Goal: Task Accomplishment & Management: Complete application form

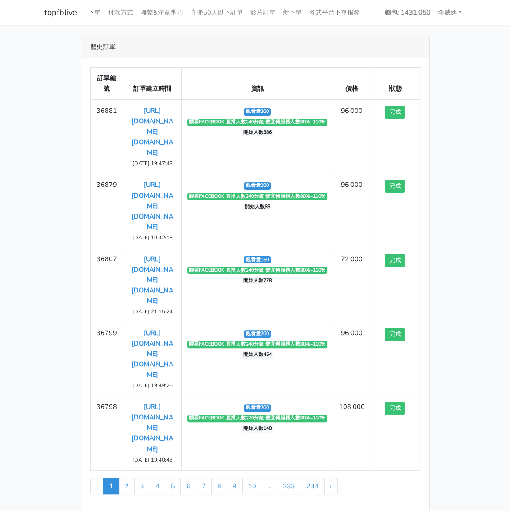
click at [95, 11] on link "下單" at bounding box center [94, 13] width 20 height 18
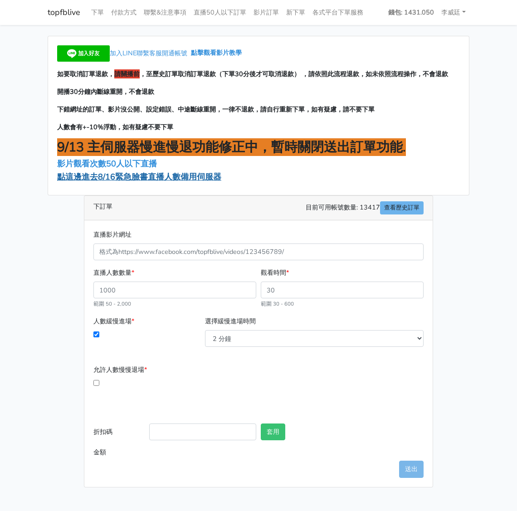
click at [126, 176] on span "點這邊進去8/16緊急臉書直播人數備用伺服器" at bounding box center [139, 176] width 164 height 11
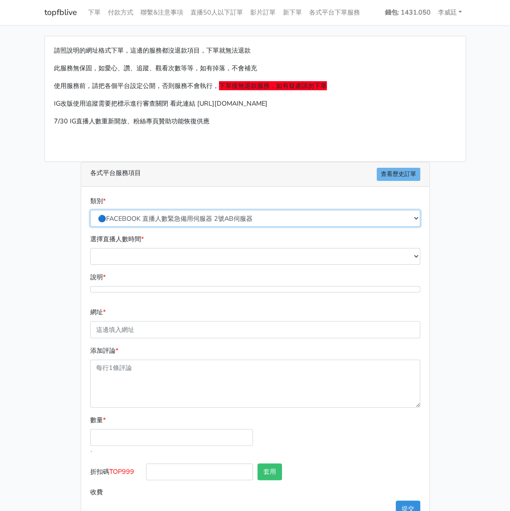
click at [167, 219] on select "🔵FACEBOOK 直播人數緊急備用伺服器 2號AB伺服器 🔵FACEBOOK 網軍專用貼文留言 安全保密 🔵FACEBOOK 直播人數緊急備用伺服器 J1 …" at bounding box center [255, 218] width 330 height 17
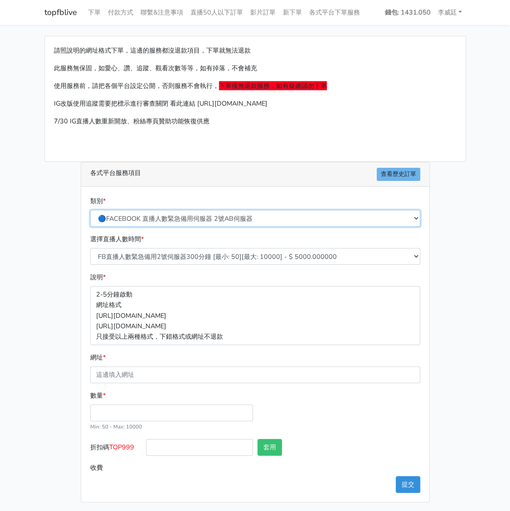
select select "3/26熱門平台服務台灣粉絲IG YT FB TIKTOK"
click at [93, 210] on select "🔵FACEBOOK 直播人數緊急備用伺服器 2號AB伺服器 🔵FACEBOOK 網軍專用貼文留言 安全保密 🔵FACEBOOK 直播人數緊急備用伺服器 J1 …" at bounding box center [255, 218] width 330 height 17
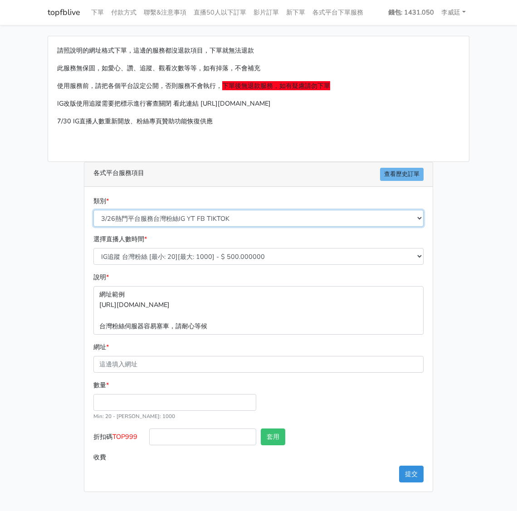
click at [200, 219] on select "🔵FACEBOOK 直播人數緊急備用伺服器 2號AB伺服器 🔵FACEBOOK 網軍專用貼文留言 安全保密 🔵FACEBOOK 直播人數緊急備用伺服器 J1 …" at bounding box center [258, 218] width 330 height 17
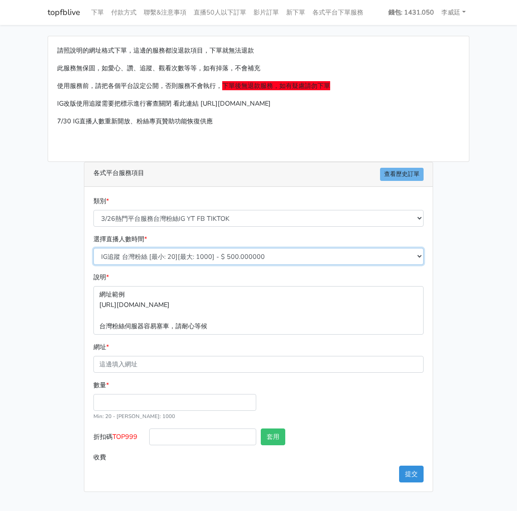
click at [178, 258] on select "IG追蹤 台灣粉絲 [最小: 20][最大: 1000] - $ 500.000000 IG愛心 台灣粉絲 [最小: 20][最大: 1000] - $ 35…" at bounding box center [258, 256] width 330 height 17
select select "667"
click at [93, 248] on select "IG追蹤 台灣粉絲 [最小: 20][最大: 1000] - $ 500.000000 IG愛心 台灣粉絲 [最小: 20][最大: 1000] - $ 35…" at bounding box center [258, 256] width 330 height 17
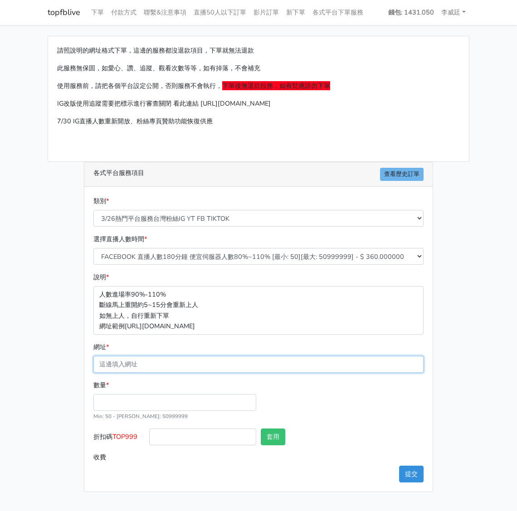
click at [142, 361] on input "網址 *" at bounding box center [258, 364] width 330 height 17
paste input "[URL][DOMAIN_NAME][DOMAIN_NAME]"
type input "[URL][DOMAIN_NAME][DOMAIN_NAME]"
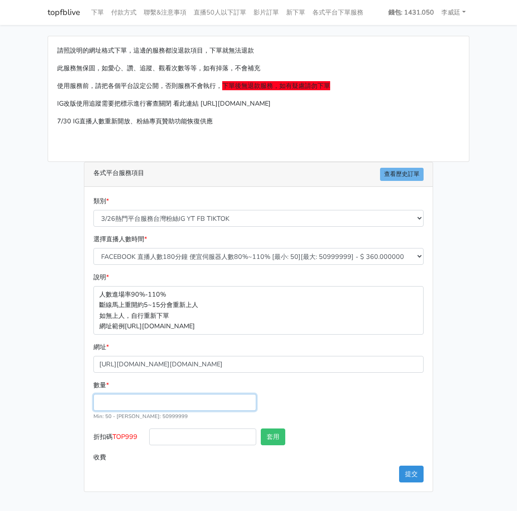
click at [119, 405] on input "數量 *" at bounding box center [174, 402] width 163 height 17
type input "100"
type input "36.000"
drag, startPoint x: 140, startPoint y: 439, endPoint x: 116, endPoint y: 438, distance: 23.6
click at [116, 438] on label "折扣碼 TOP999" at bounding box center [119, 438] width 56 height 20
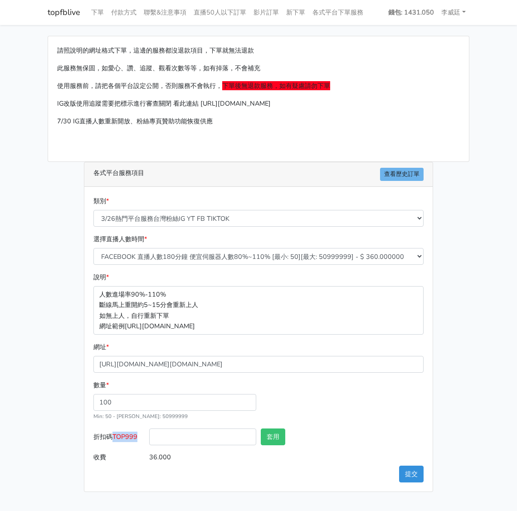
copy span "TOP999"
click at [192, 433] on input "折扣碼 TOP999" at bounding box center [202, 436] width 107 height 17
paste input "TOP999"
type input "TOP999"
click at [261, 430] on button "套用" at bounding box center [273, 436] width 24 height 17
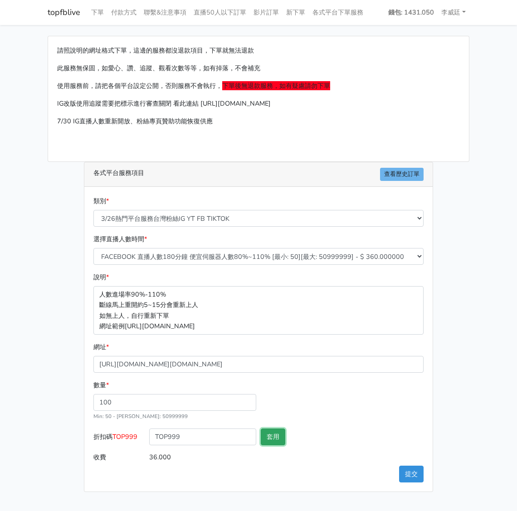
type input "套用失敗"
click at [266, 430] on button "套用" at bounding box center [273, 436] width 24 height 17
click at [411, 467] on button "提交" at bounding box center [411, 473] width 24 height 17
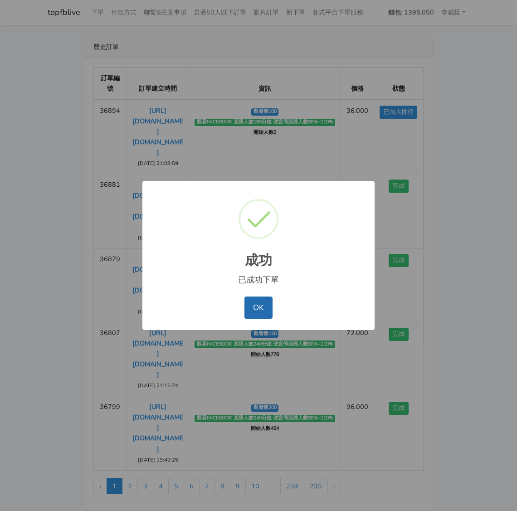
click at [256, 304] on button "OK" at bounding box center [258, 307] width 28 height 22
